Goal: Transaction & Acquisition: Purchase product/service

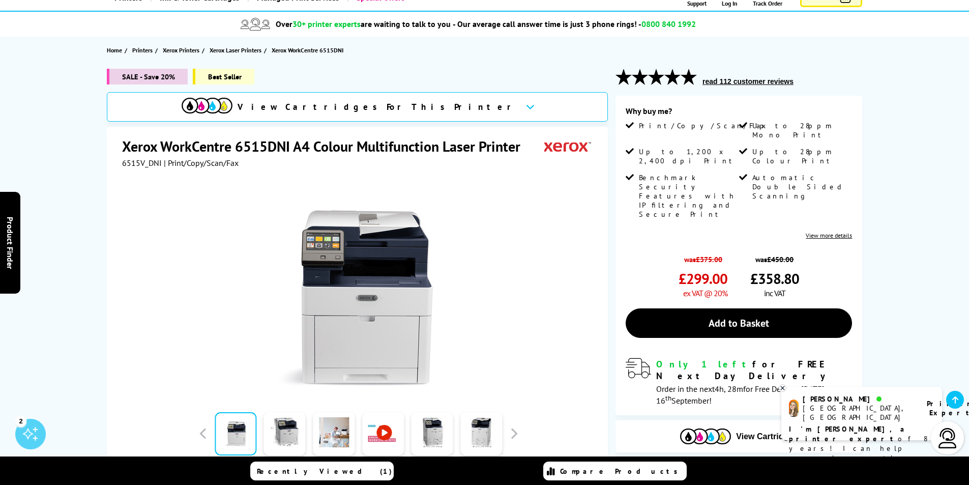
scroll to position [102, 0]
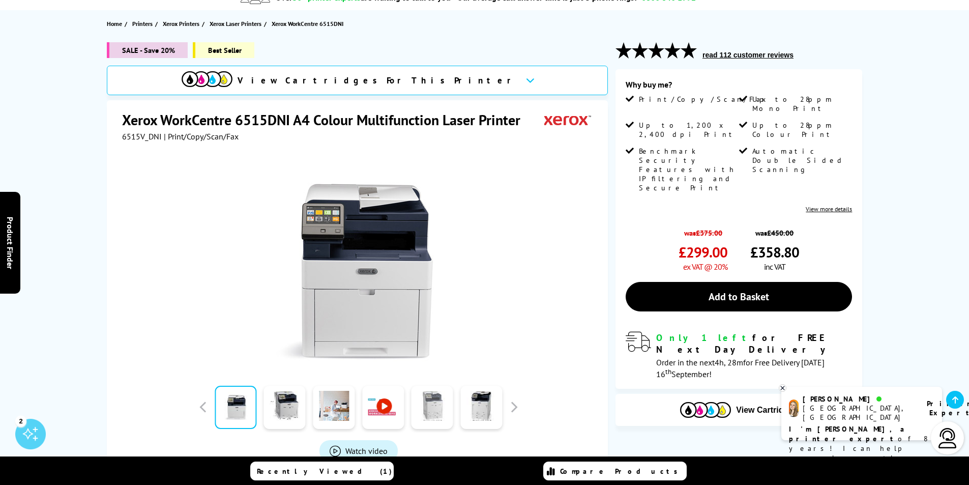
click at [441, 417] on link at bounding box center [432, 406] width 42 height 43
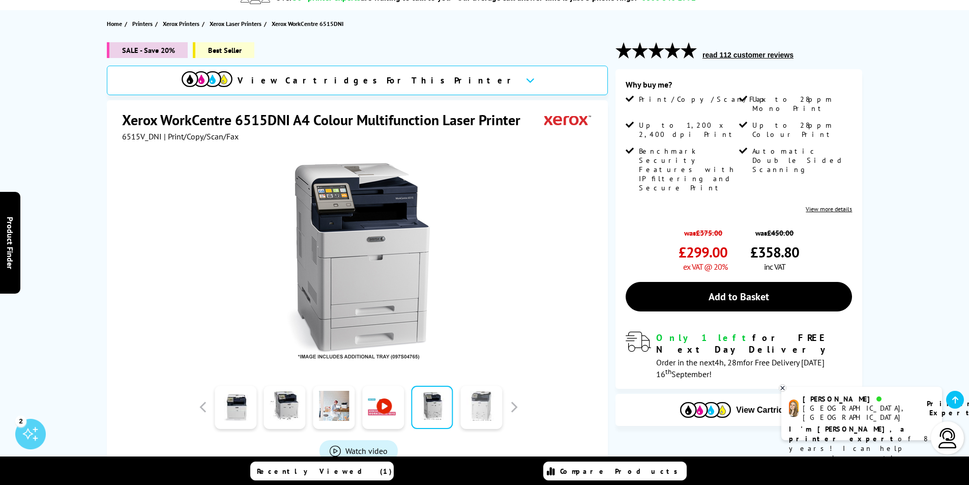
click at [473, 410] on link at bounding box center [481, 406] width 42 height 43
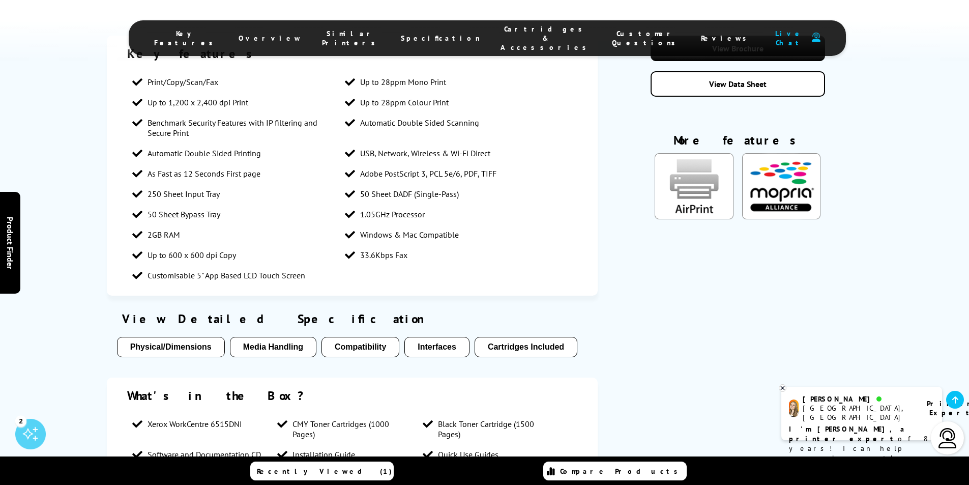
scroll to position [610, 0]
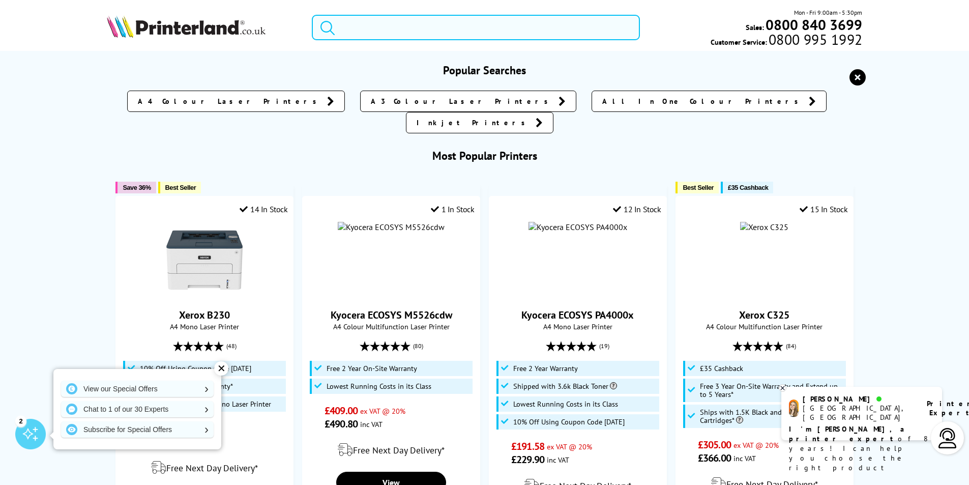
click at [453, 19] on input "search" at bounding box center [476, 27] width 328 height 25
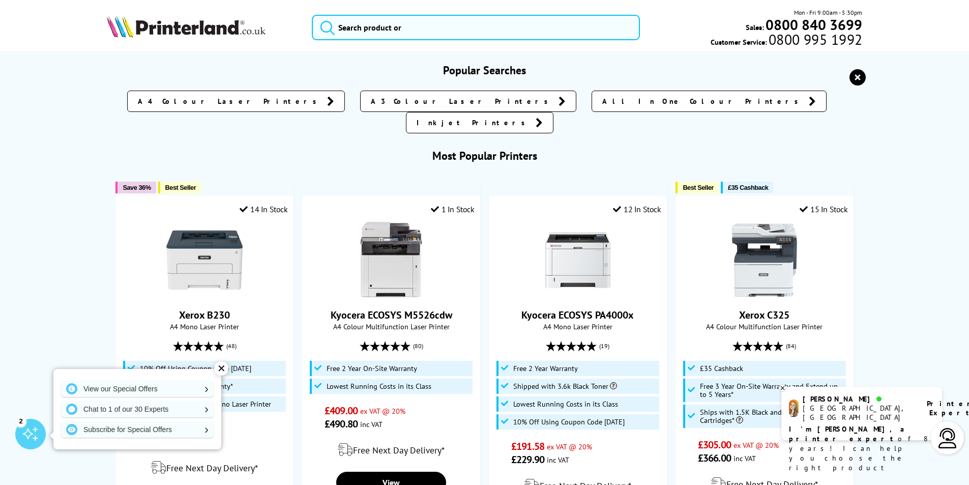
click at [462, 33] on input "search" at bounding box center [476, 27] width 328 height 25
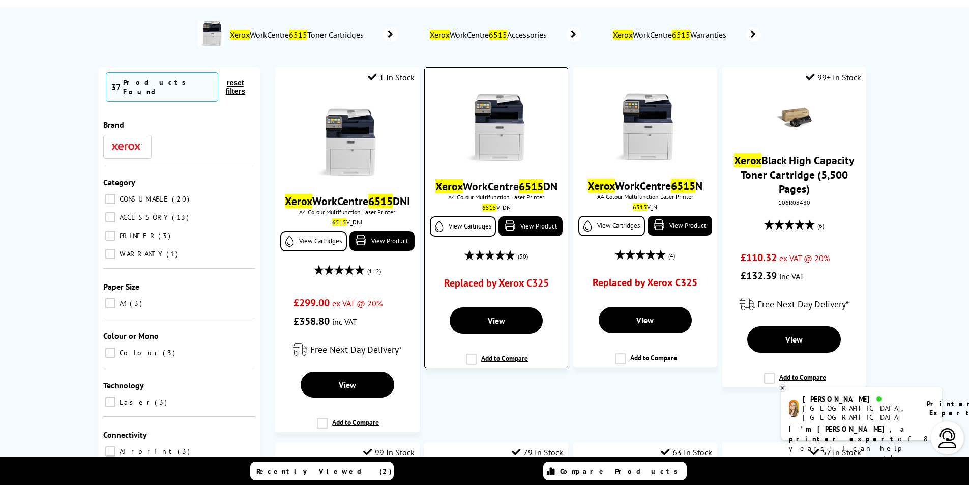
scroll to position [102, 0]
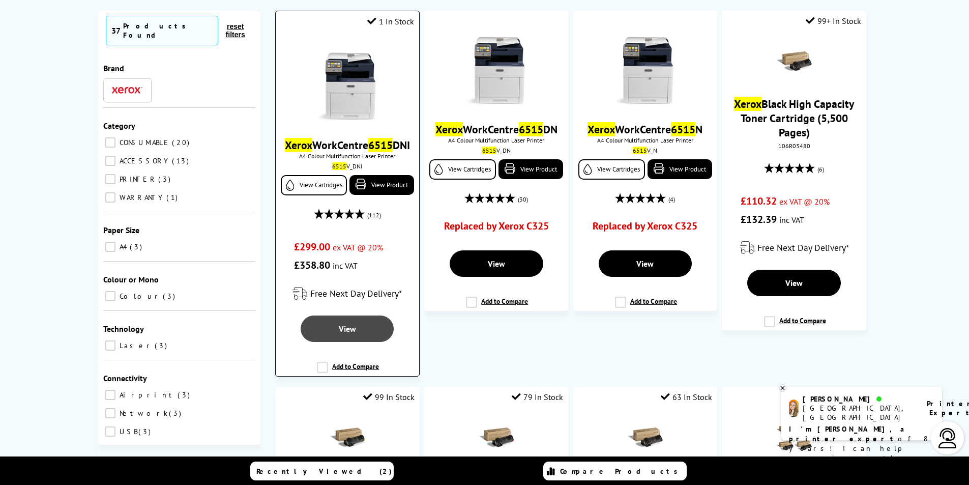
type input "xerox 6515"
click at [372, 342] on link "View" at bounding box center [347, 328] width 93 height 26
